Goal: Information Seeking & Learning: Understand process/instructions

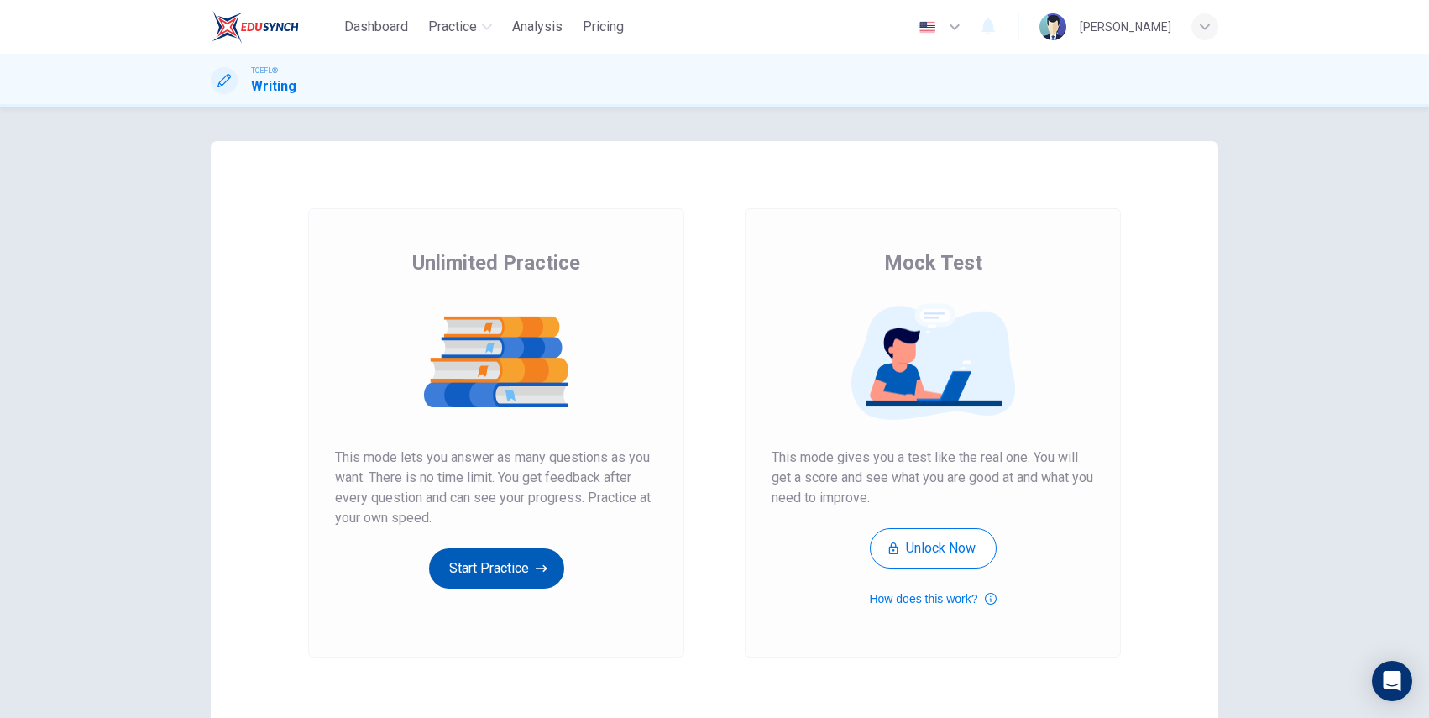
click at [513, 573] on button "Start Practice" at bounding box center [496, 568] width 135 height 40
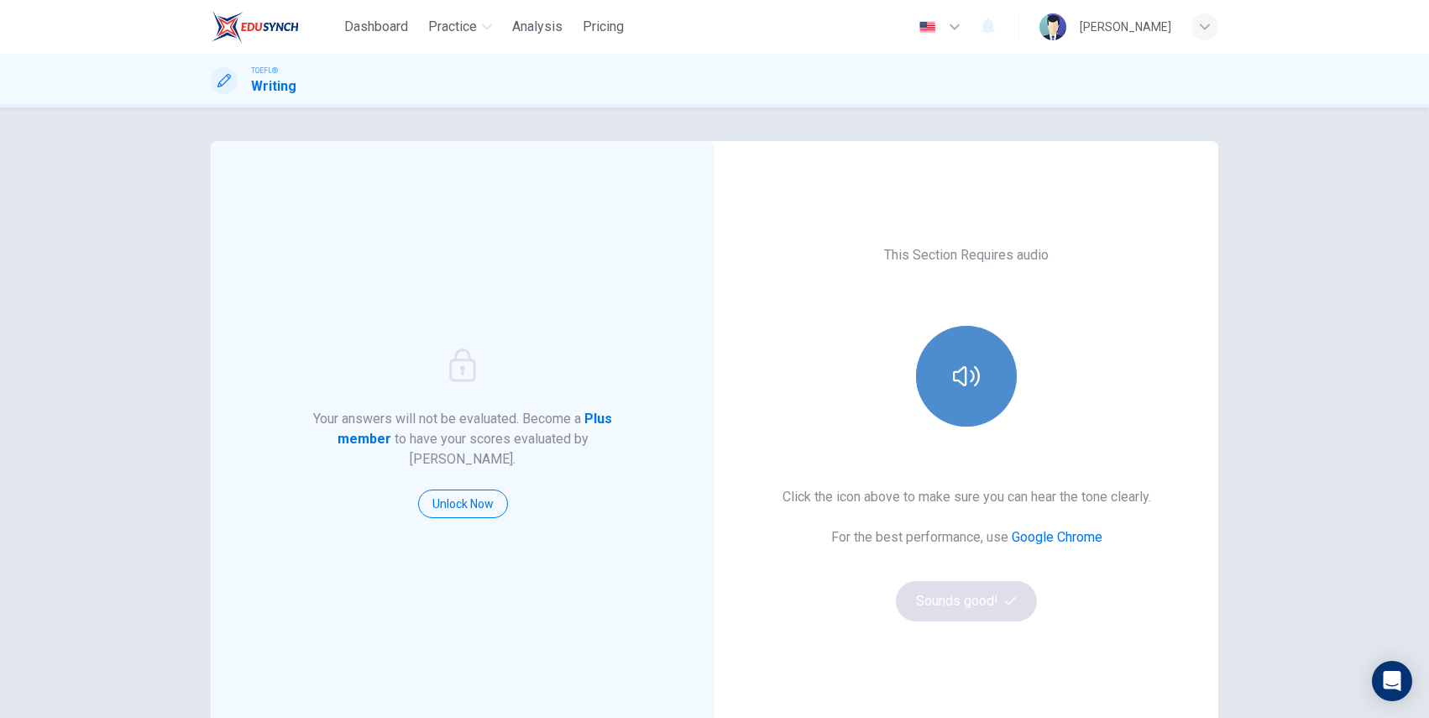
click at [954, 385] on icon "button" at bounding box center [966, 376] width 27 height 27
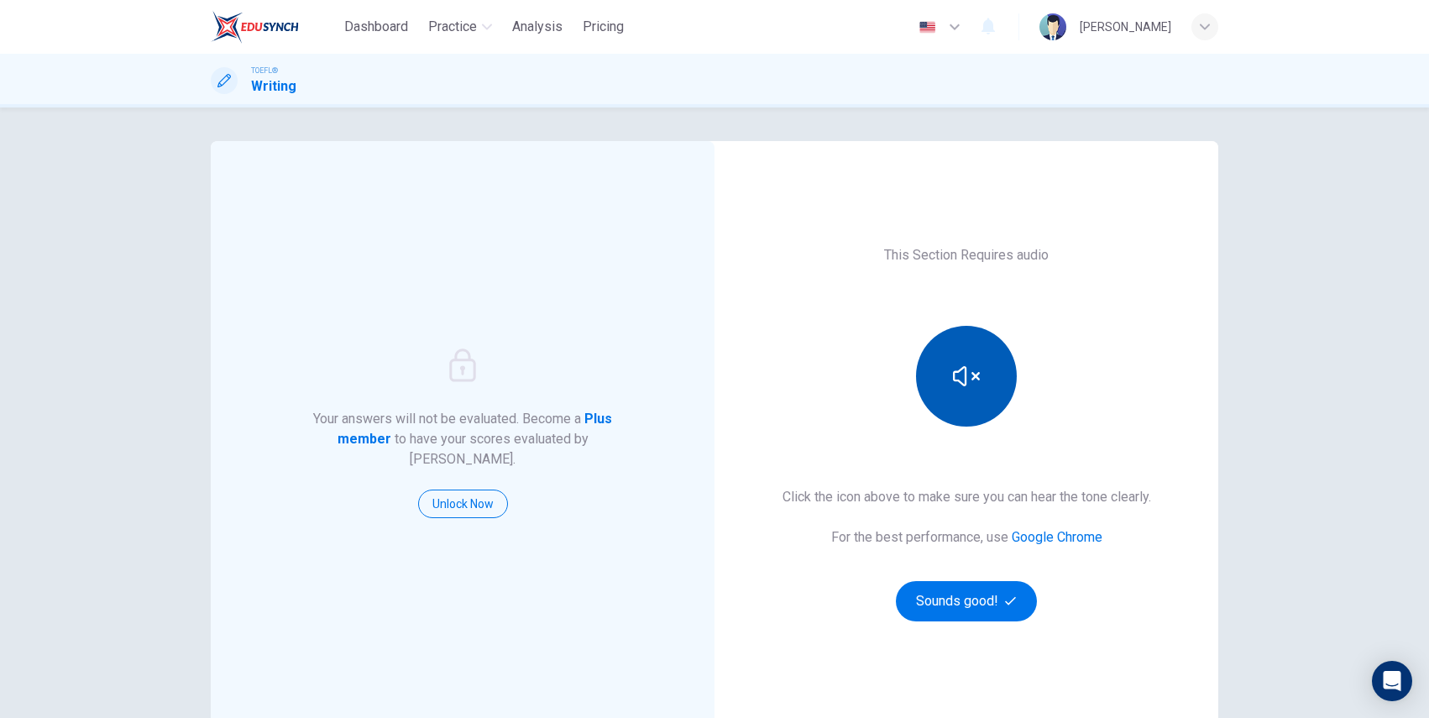
click at [954, 385] on icon "button" at bounding box center [966, 376] width 27 height 27
click at [951, 386] on button "button" at bounding box center [966, 376] width 101 height 101
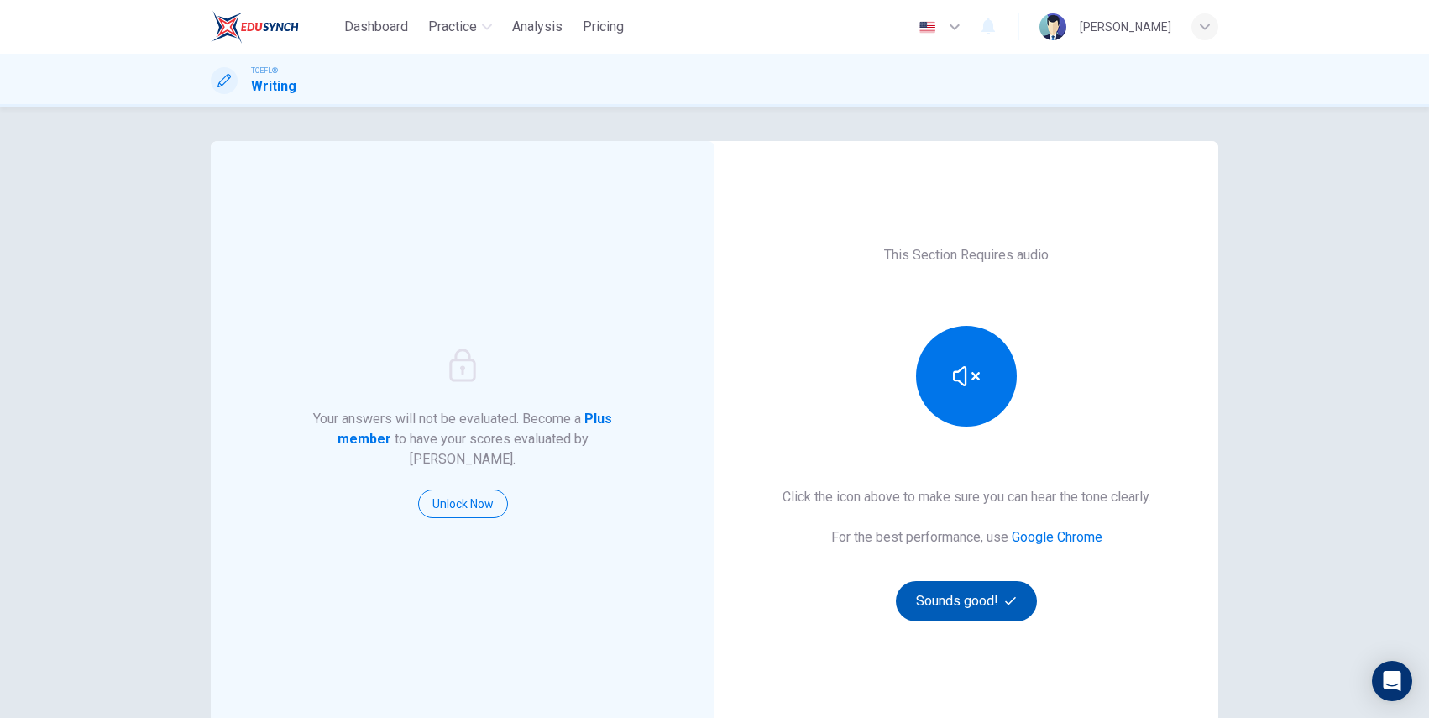
click at [974, 583] on button "Sounds good!" at bounding box center [966, 601] width 141 height 40
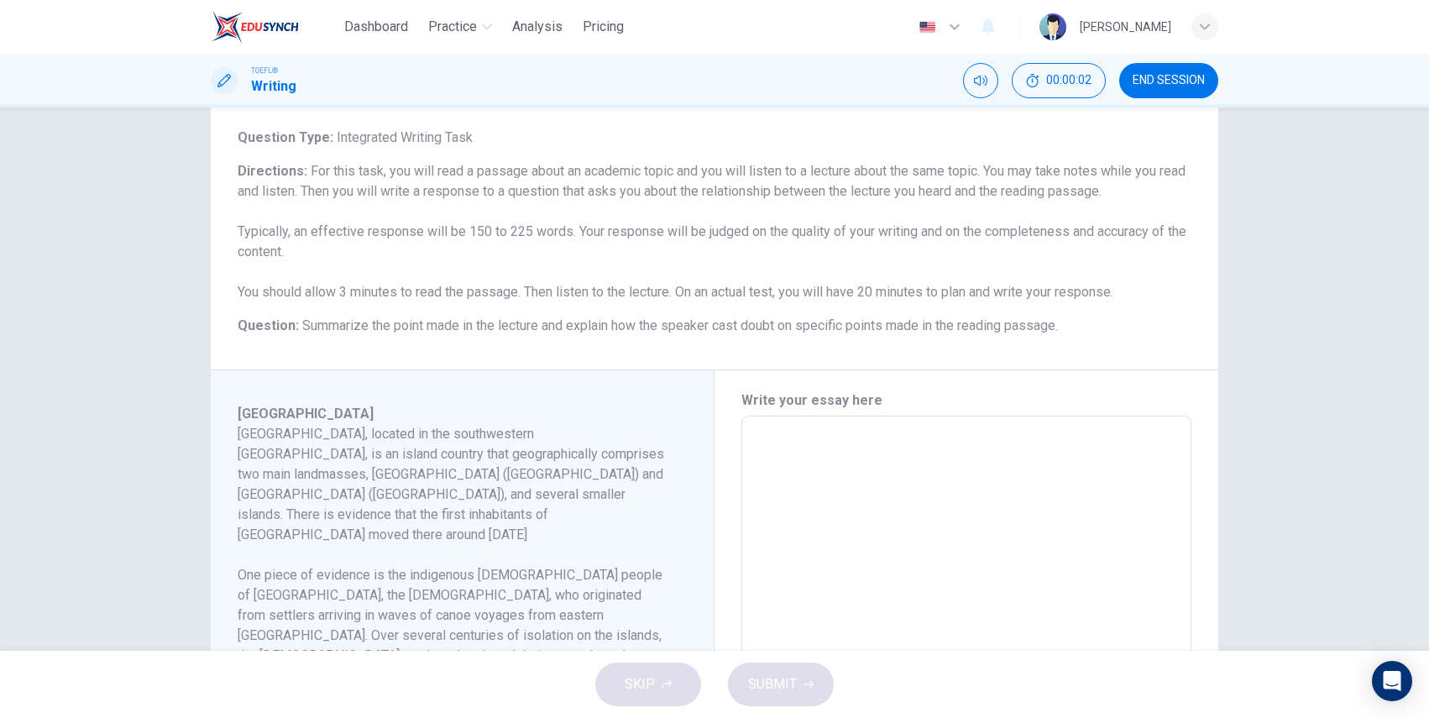
scroll to position [107, 0]
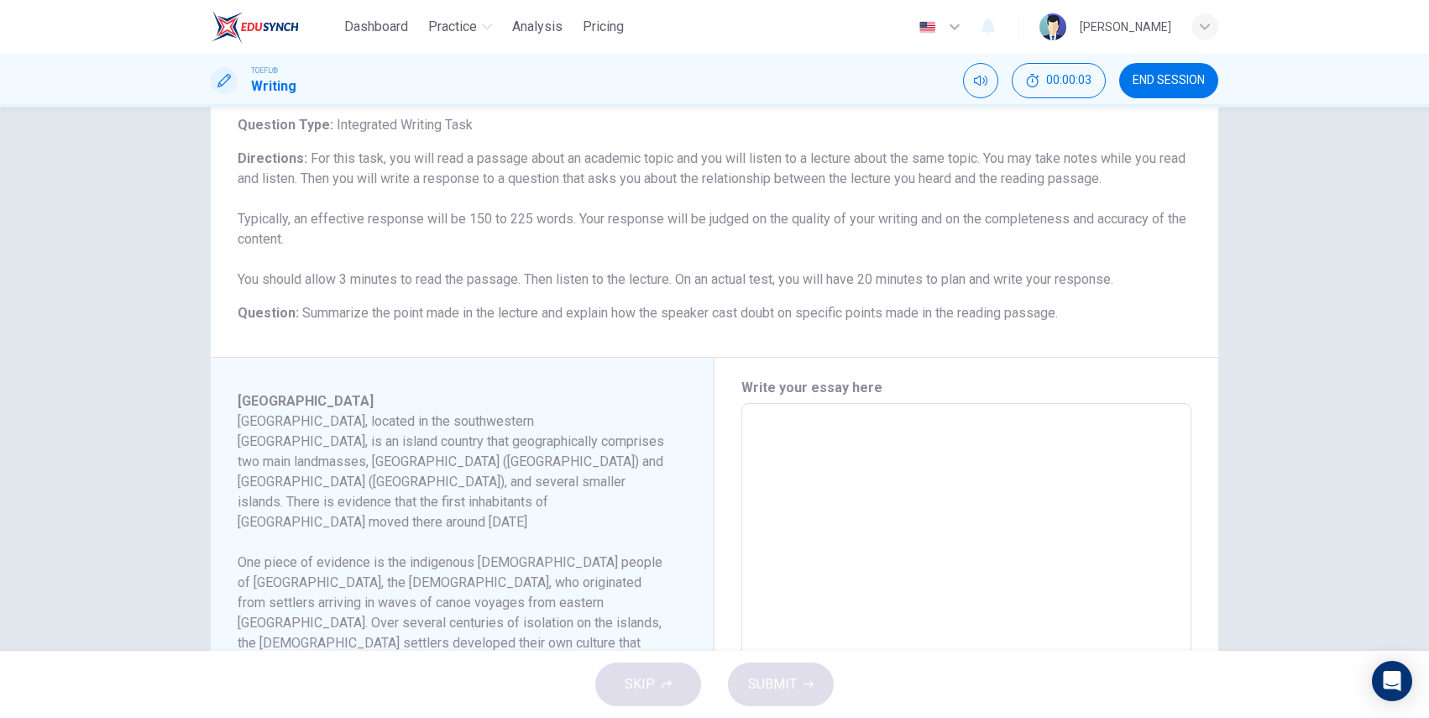
click at [800, 444] on textarea at bounding box center [966, 642] width 426 height 451
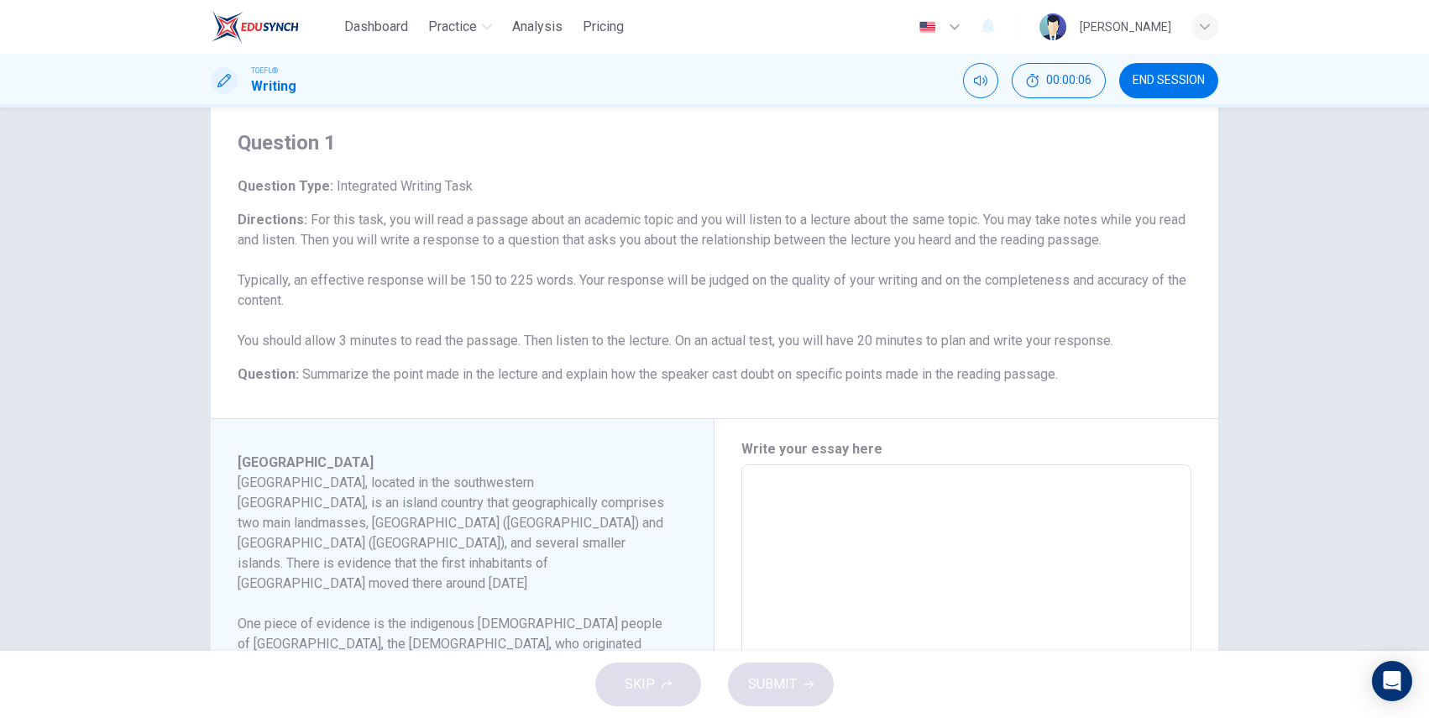
scroll to position [27, 0]
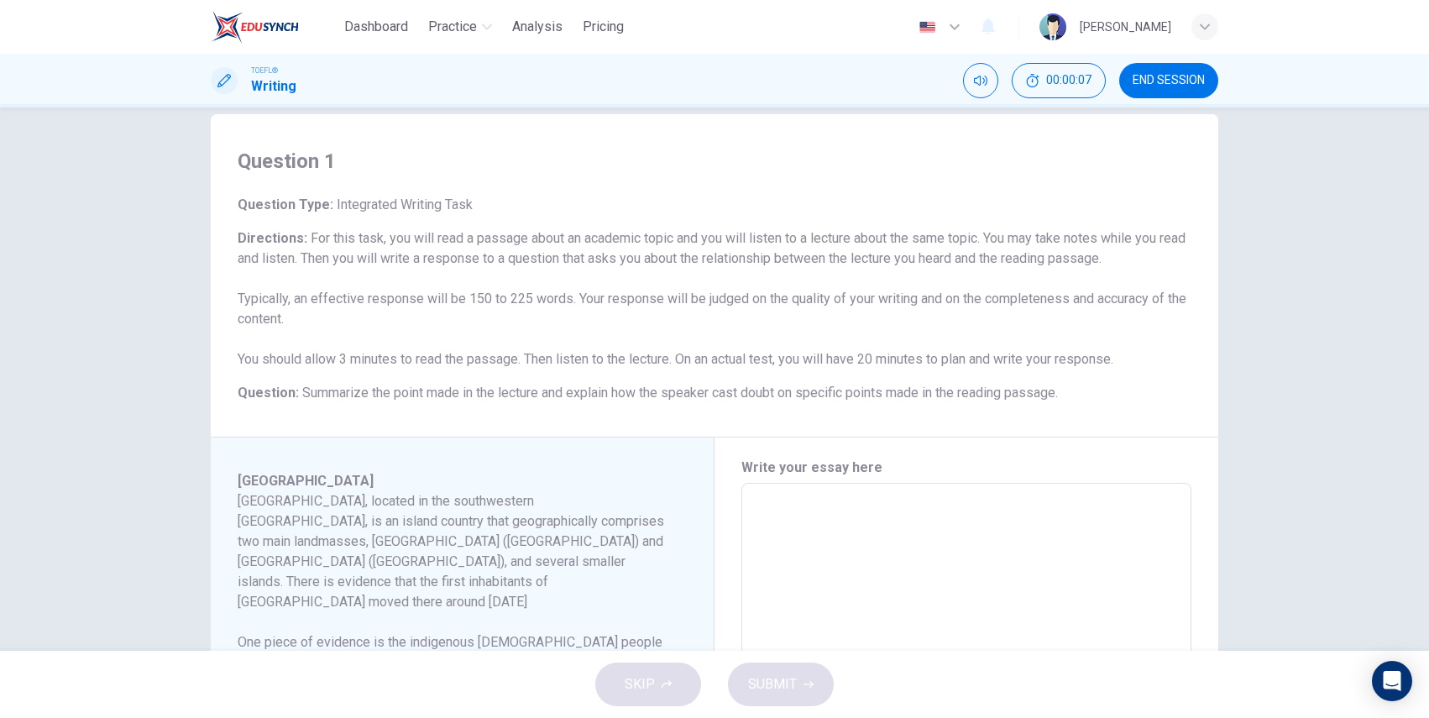
click at [632, 370] on div "Question Type : Integrated Writing Task Directions : For this task, you will re…" at bounding box center [715, 299] width 954 height 208
click at [618, 387] on span "Summarize the point made in the lecture and explain how the speaker cast doubt …" at bounding box center [680, 392] width 756 height 16
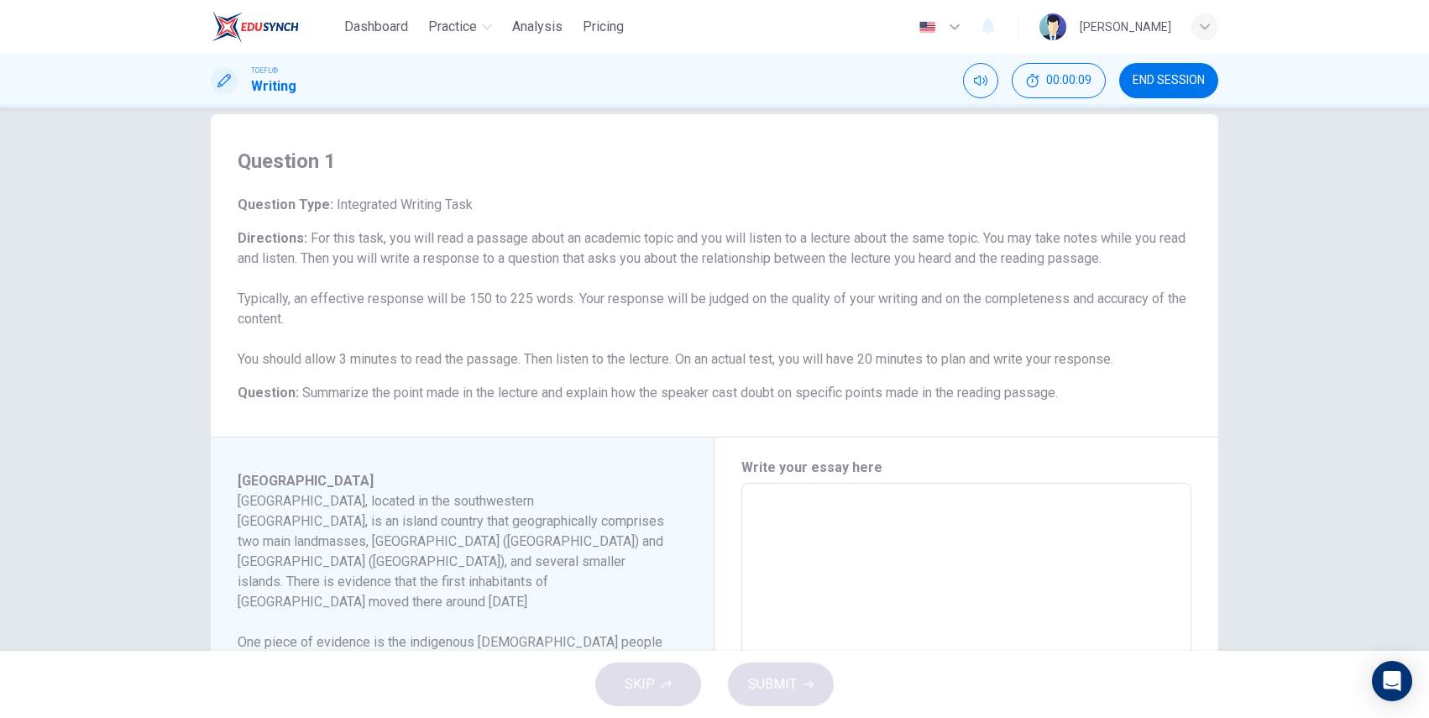
click at [618, 387] on span "Summarize the point made in the lecture and explain how the speaker cast doubt …" at bounding box center [680, 392] width 756 height 16
drag, startPoint x: 618, startPoint y: 387, endPoint x: 688, endPoint y: 387, distance: 70.5
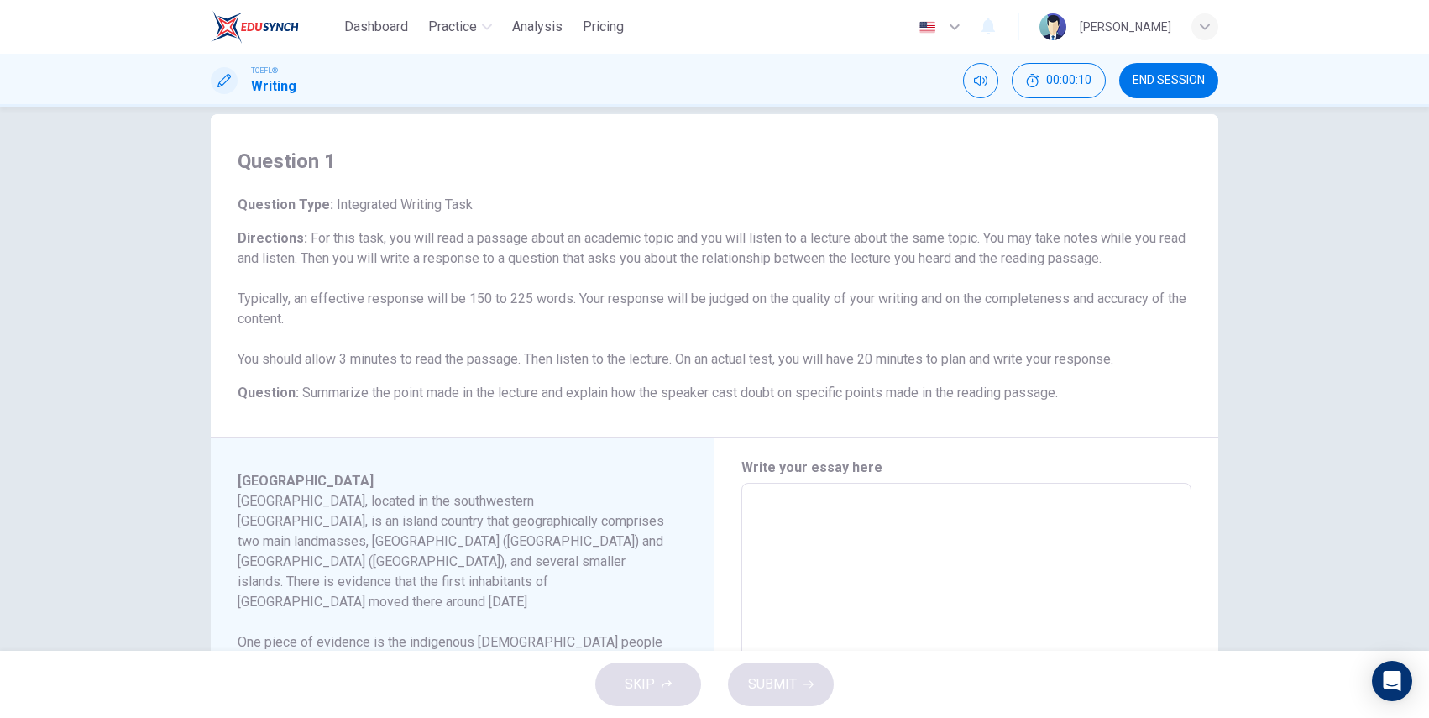
click at [693, 389] on span "Summarize the point made in the lecture and explain how the speaker cast doubt …" at bounding box center [680, 392] width 756 height 16
drag, startPoint x: 340, startPoint y: 391, endPoint x: 595, endPoint y: 392, distance: 255.2
click at [595, 393] on span "Summarize the point made in the lecture and explain how the speaker cast doubt …" at bounding box center [680, 392] width 756 height 16
click at [0, 717] on allow-copy-helper at bounding box center [0, 718] width 0 height 0
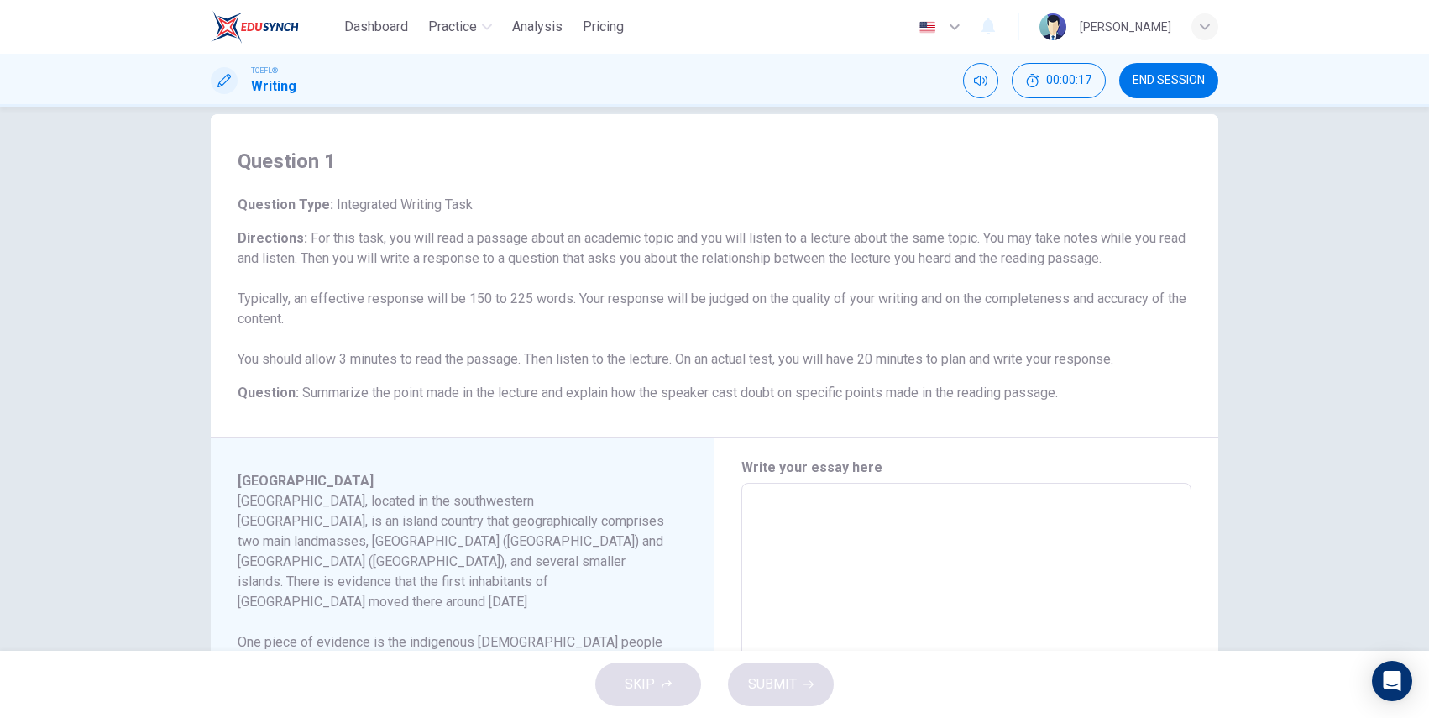
click at [0, 717] on allow-copy-helper at bounding box center [0, 718] width 0 height 0
drag, startPoint x: 324, startPoint y: 383, endPoint x: 348, endPoint y: 383, distance: 23.5
click at [348, 383] on h6 "Question : Summarize the point made in the lecture and explain how the speaker …" at bounding box center [715, 393] width 954 height 20
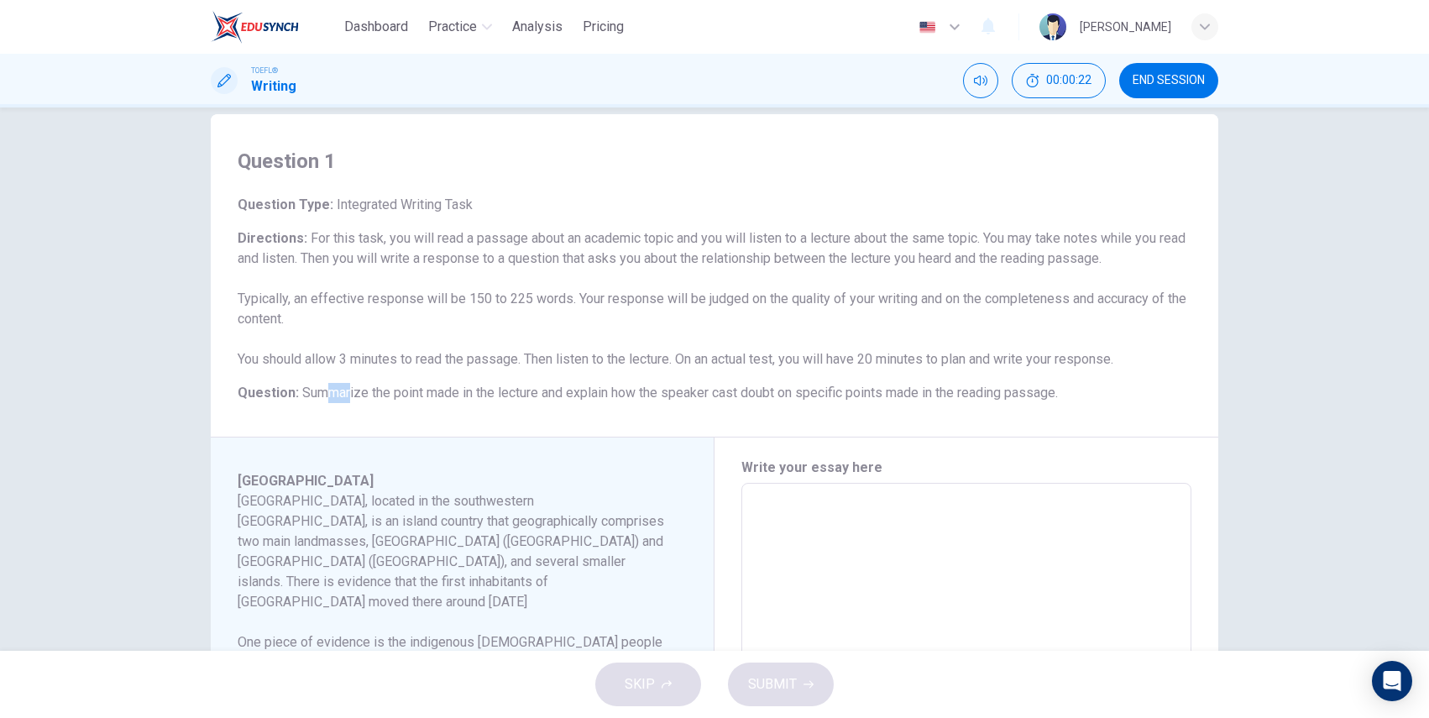
click at [348, 383] on h6 "Question : Summarize the point made in the lecture and explain how the speaker …" at bounding box center [715, 393] width 954 height 20
click at [871, 316] on h6 "Directions : For this task, you will read a passage about an academic topic and…" at bounding box center [715, 298] width 954 height 141
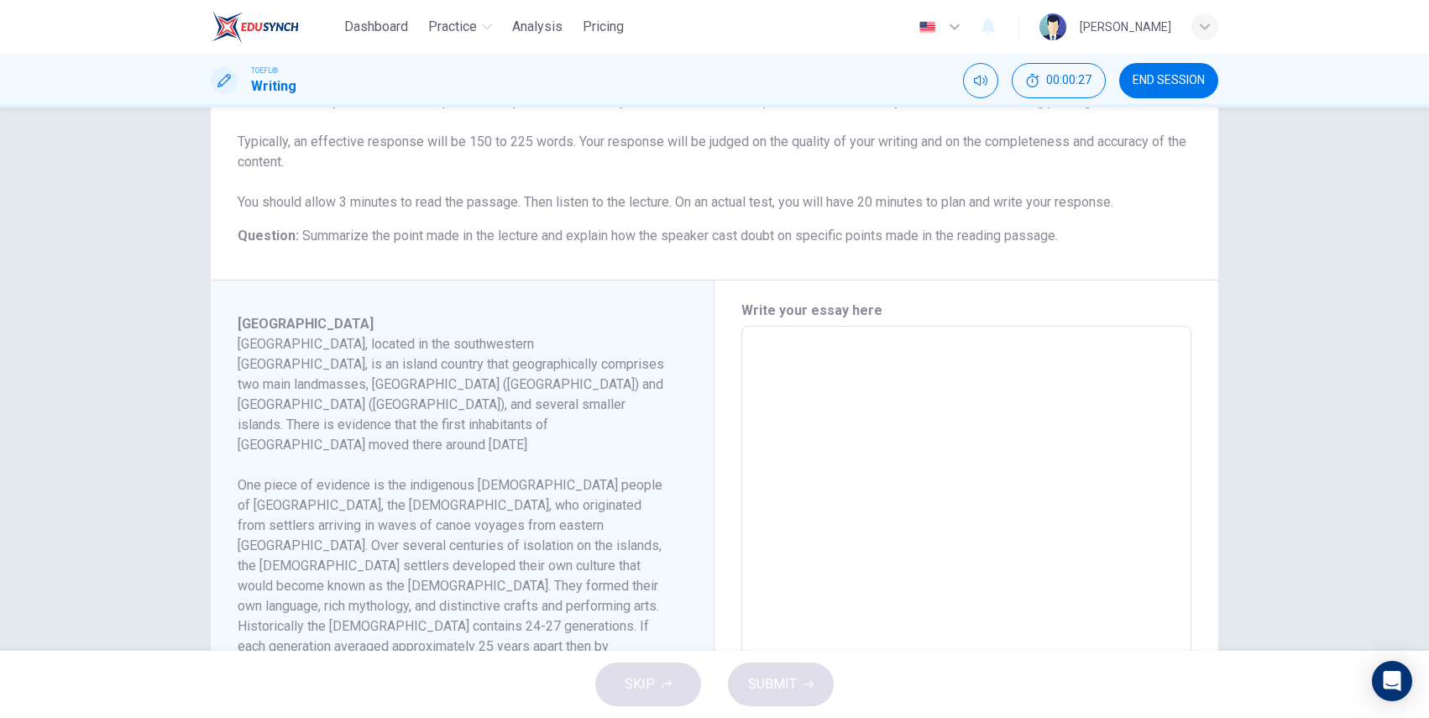
click at [851, 383] on textarea at bounding box center [966, 565] width 426 height 451
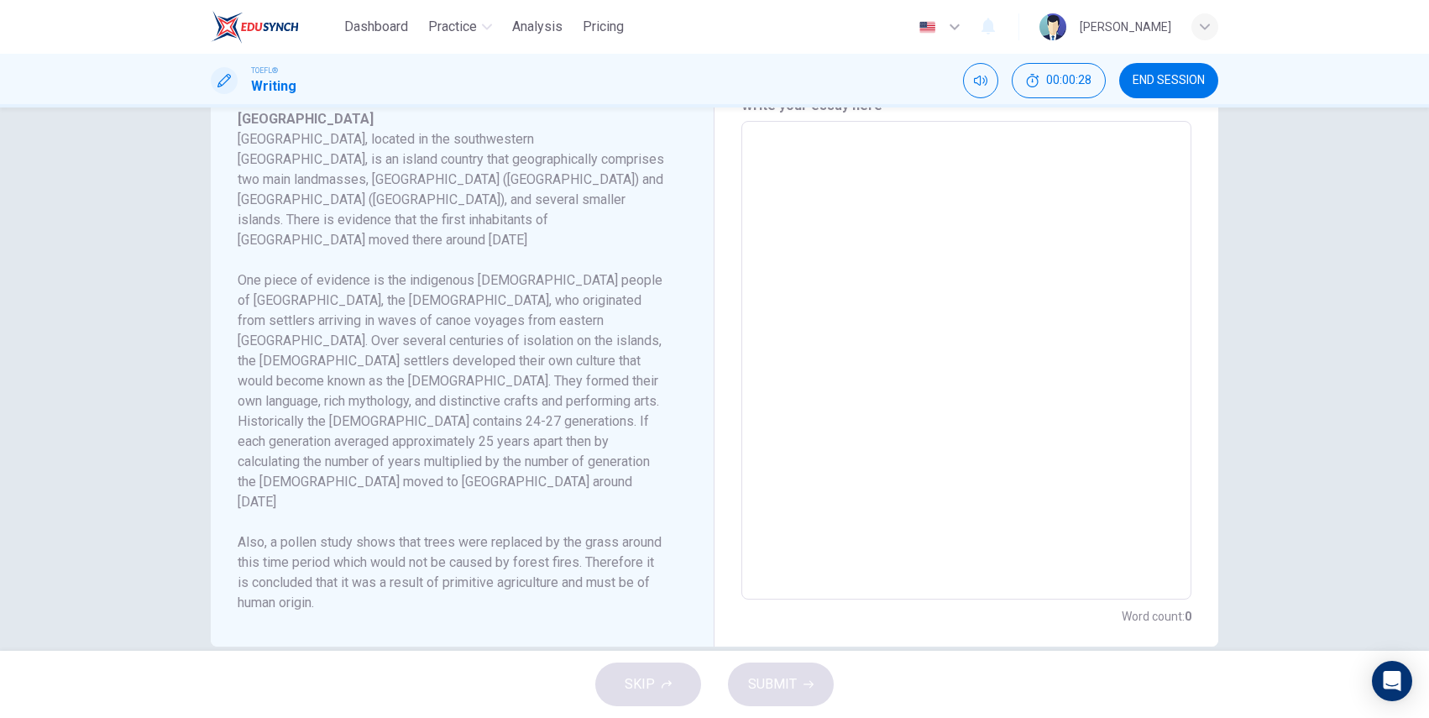
scroll to position [412, 0]
